Goal: Use online tool/utility: Use online tool/utility

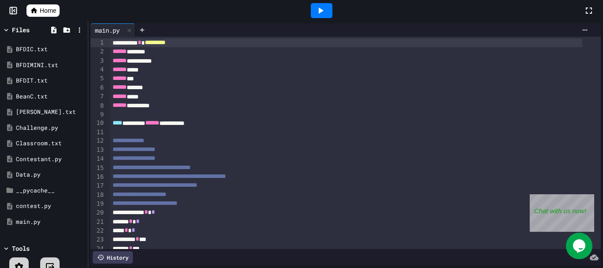
click at [319, 8] on icon at bounding box center [321, 11] width 5 height 6
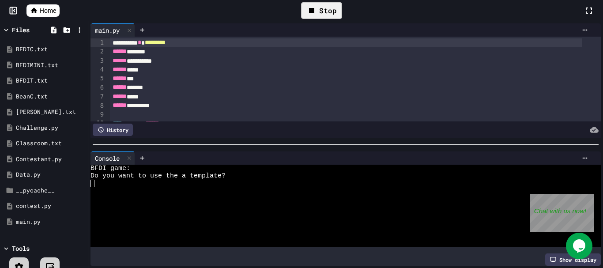
click at [327, 225] on div at bounding box center [338, 229] width 496 height 8
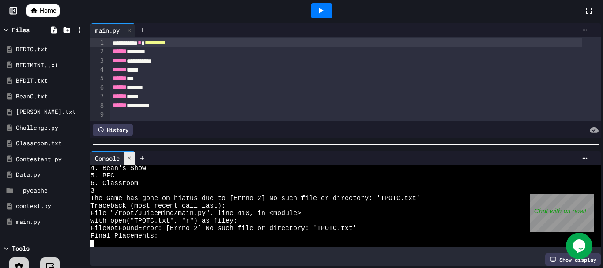
click at [131, 155] on icon at bounding box center [129, 158] width 6 height 6
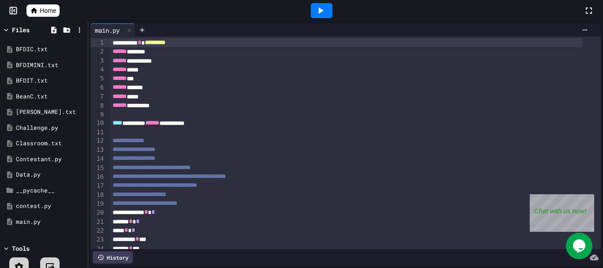
click at [321, 9] on icon at bounding box center [321, 11] width 5 height 6
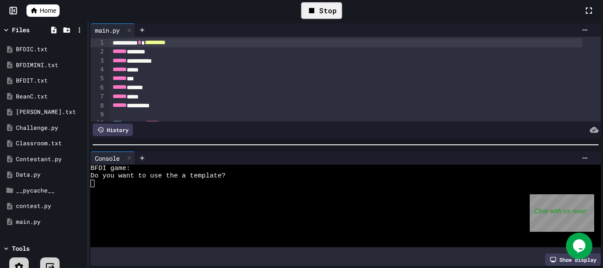
click at [142, 210] on div at bounding box center [338, 214] width 496 height 8
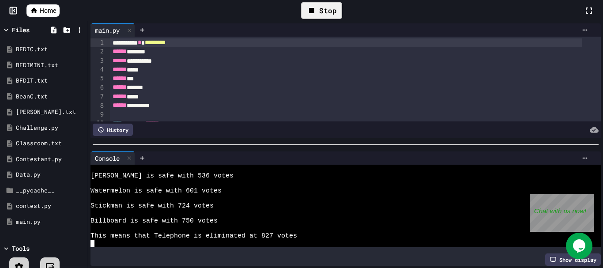
scroll to position [488, 0]
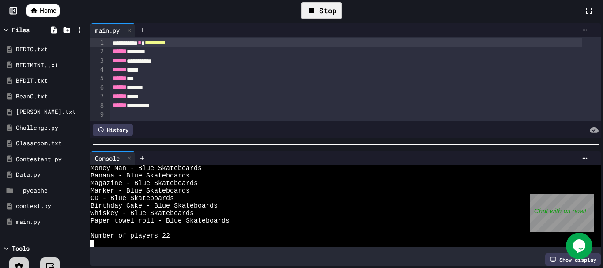
click at [312, 10] on icon at bounding box center [311, 10] width 5 height 5
click at [311, 9] on div at bounding box center [322, 10] width 22 height 15
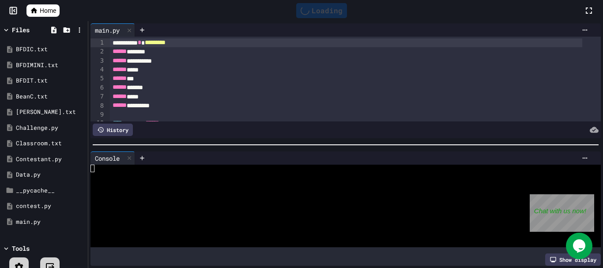
scroll to position [0, 0]
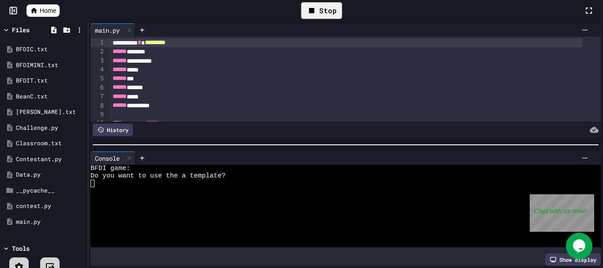
click at [231, 203] on div at bounding box center [338, 206] width 496 height 8
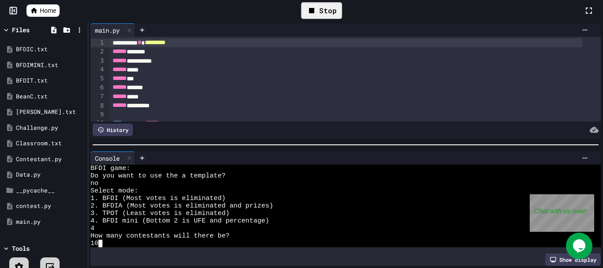
scroll to position [15, 0]
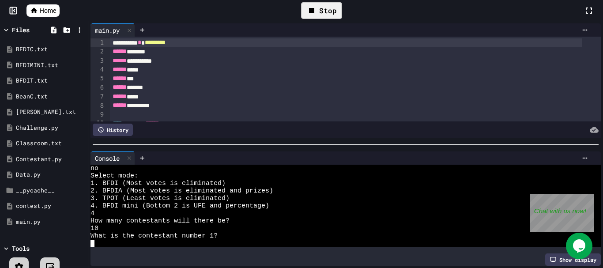
type textarea "*"
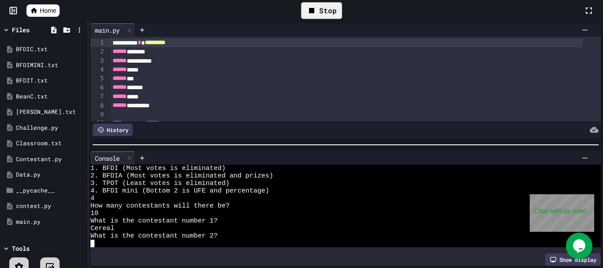
scroll to position [30, 0]
type textarea "*"
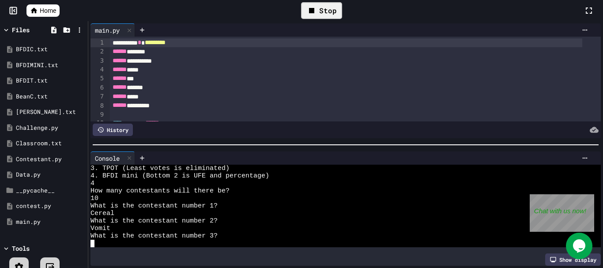
scroll to position [45, 0]
type textarea "***"
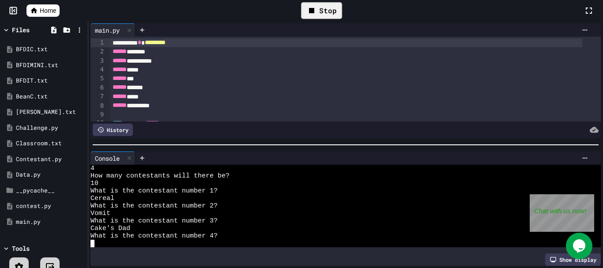
scroll to position [60, 0]
type textarea "*"
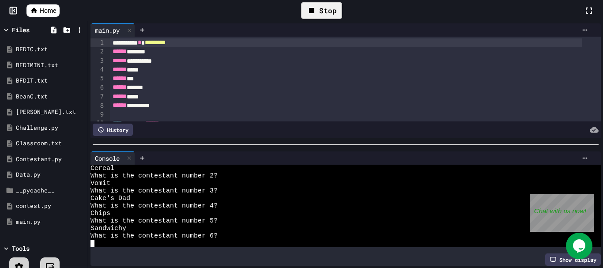
type textarea "*"
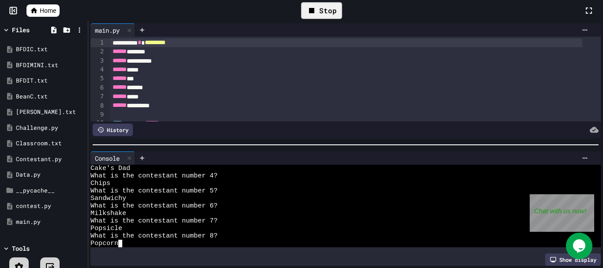
scroll to position [135, 0]
type textarea "*"
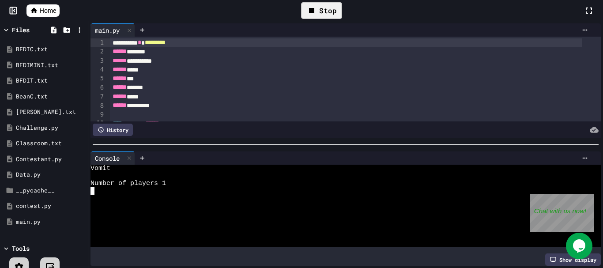
scroll to position [548, 0]
